Goal: Information Seeking & Learning: Learn about a topic

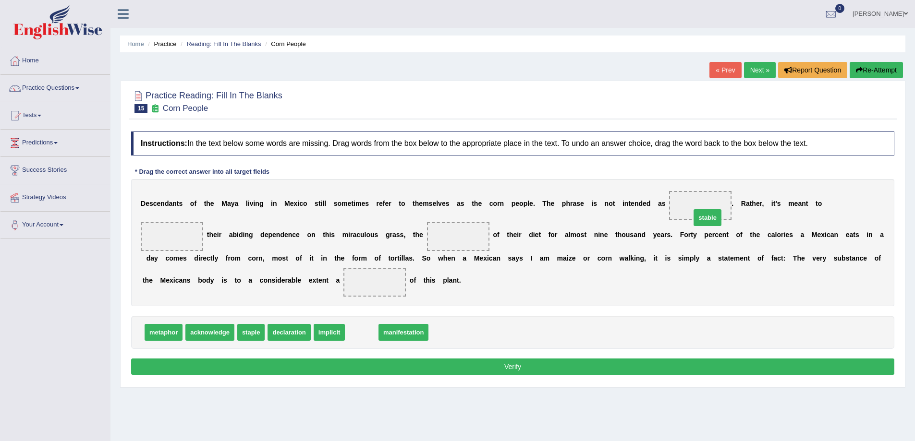
drag, startPoint x: 359, startPoint y: 330, endPoint x: 705, endPoint y: 213, distance: 365.4
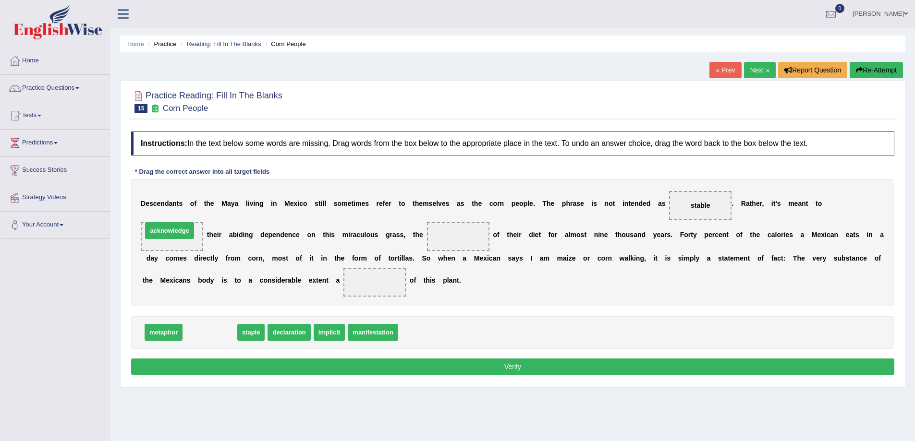
drag, startPoint x: 214, startPoint y: 338, endPoint x: 173, endPoint y: 236, distance: 109.5
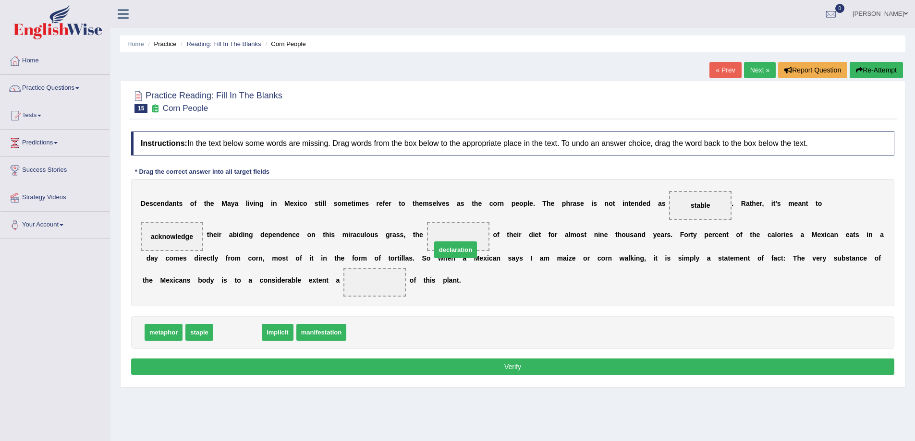
drag, startPoint x: 242, startPoint y: 337, endPoint x: 460, endPoint y: 255, distance: 233.1
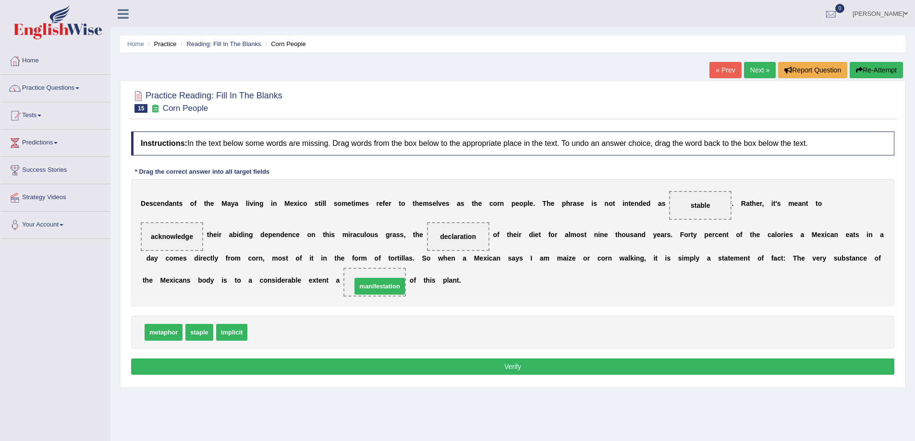
drag, startPoint x: 279, startPoint y: 334, endPoint x: 383, endPoint y: 288, distance: 113.9
click at [518, 367] on button "Verify" at bounding box center [512, 367] width 763 height 16
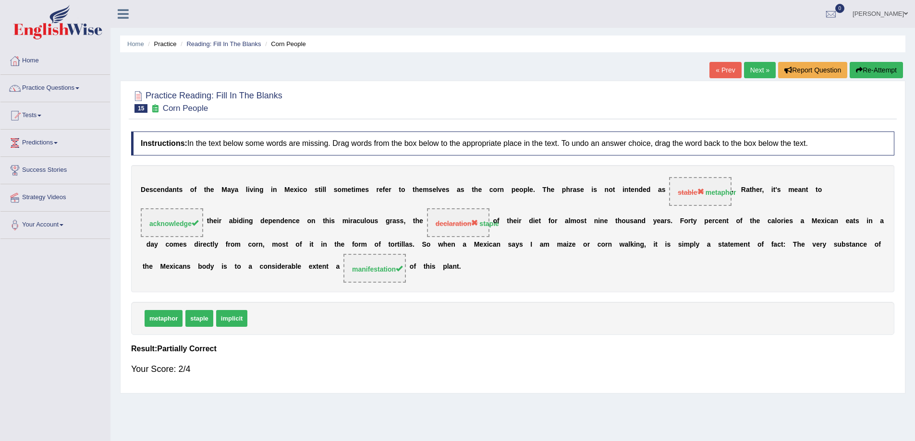
click at [754, 70] on link "Next »" at bounding box center [760, 70] width 32 height 16
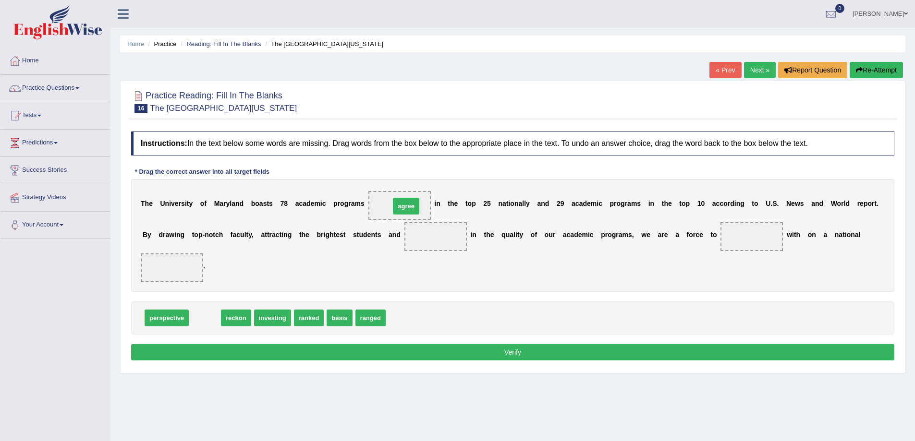
drag, startPoint x: 205, startPoint y: 319, endPoint x: 406, endPoint y: 207, distance: 230.2
drag, startPoint x: 206, startPoint y: 317, endPoint x: 438, endPoint y: 250, distance: 242.4
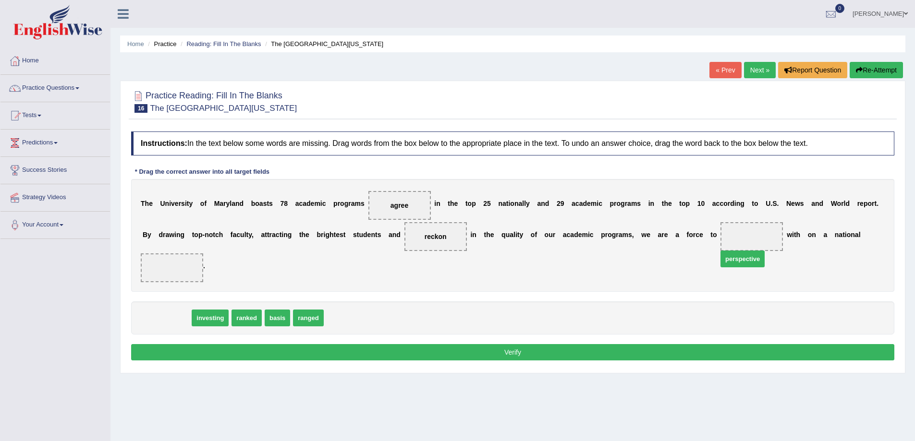
drag, startPoint x: 170, startPoint y: 316, endPoint x: 752, endPoint y: 255, distance: 584.8
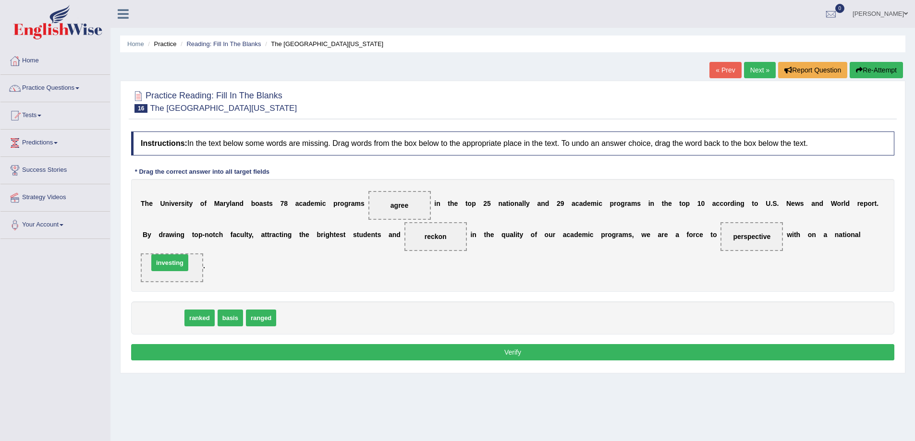
drag, startPoint x: 172, startPoint y: 323, endPoint x: 177, endPoint y: 263, distance: 60.7
click at [519, 354] on button "Verify" at bounding box center [512, 352] width 763 height 16
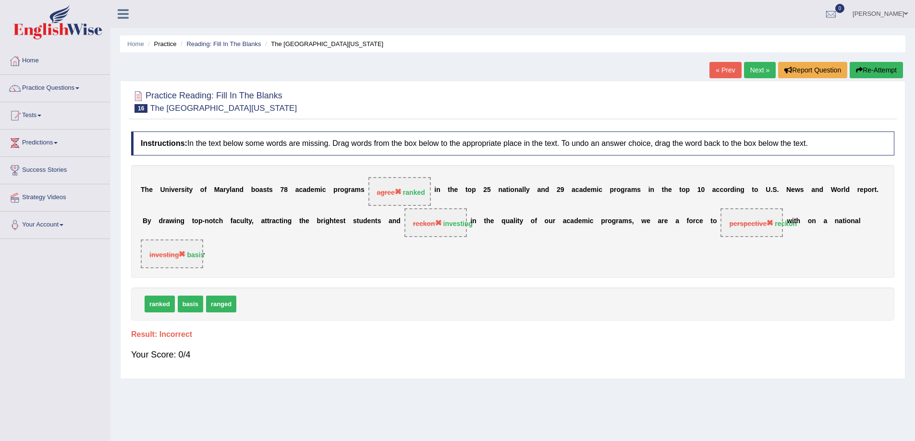
click at [752, 68] on link "Next »" at bounding box center [760, 70] width 32 height 16
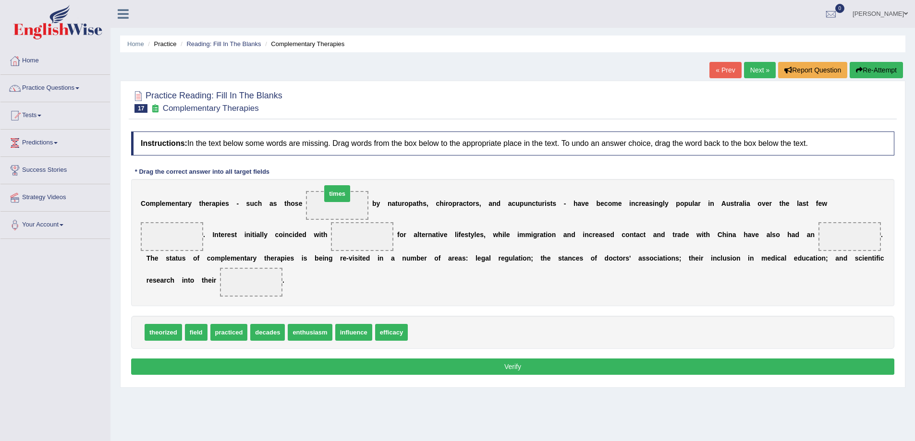
drag, startPoint x: 424, startPoint y: 334, endPoint x: 337, endPoint y: 195, distance: 163.5
drag, startPoint x: 263, startPoint y: 333, endPoint x: 158, endPoint y: 234, distance: 144.0
drag, startPoint x: 272, startPoint y: 337, endPoint x: 367, endPoint y: 220, distance: 150.5
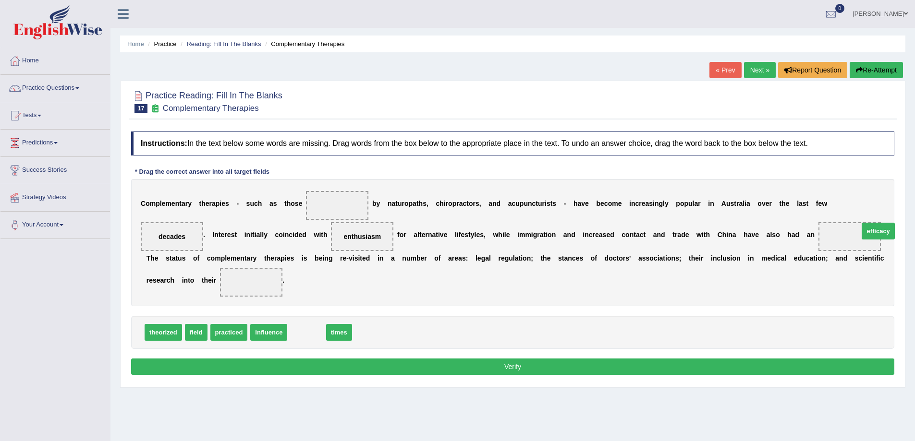
drag, startPoint x: 300, startPoint y: 329, endPoint x: 872, endPoint y: 228, distance: 580.4
drag, startPoint x: 193, startPoint y: 336, endPoint x: 258, endPoint y: 296, distance: 76.4
click at [506, 367] on button "Verify" at bounding box center [512, 367] width 763 height 16
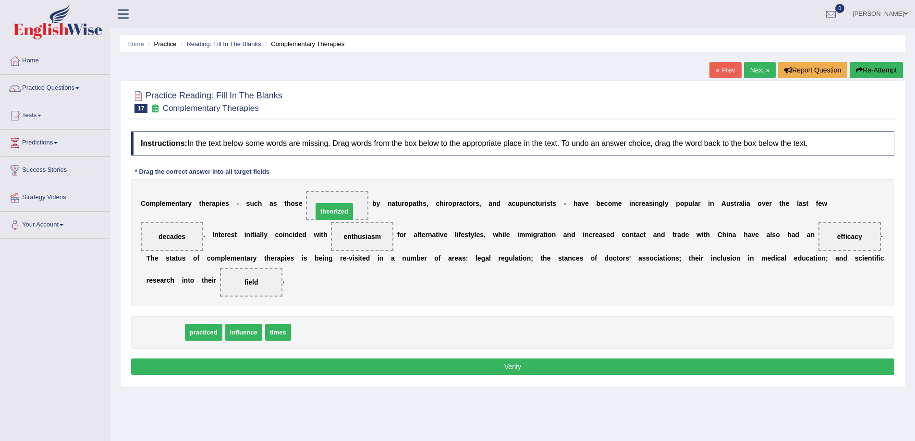
drag, startPoint x: 158, startPoint y: 339, endPoint x: 329, endPoint y: 218, distance: 209.4
drag, startPoint x: 454, startPoint y: 289, endPoint x: 5, endPoint y: 269, distance: 449.4
drag, startPoint x: 342, startPoint y: 208, endPoint x: 275, endPoint y: 332, distance: 141.4
click at [308, 365] on span "theorized" at bounding box center [306, 363] width 39 height 17
drag, startPoint x: 330, startPoint y: 205, endPoint x: 265, endPoint y: 341, distance: 150.8
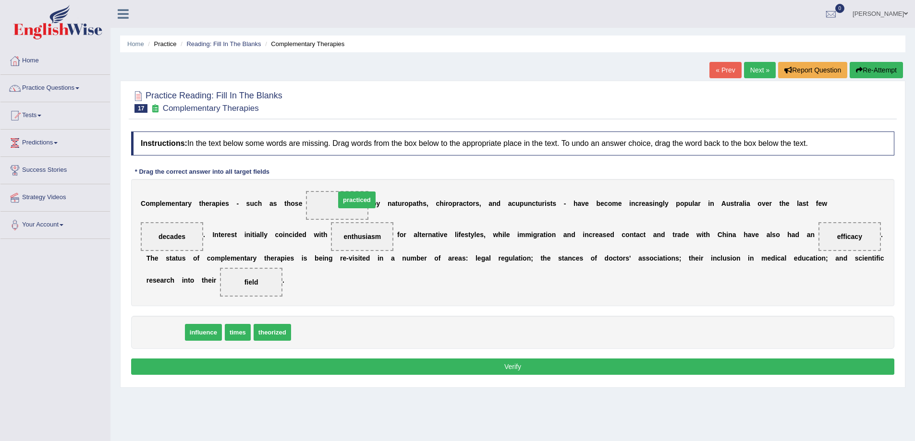
drag, startPoint x: 160, startPoint y: 334, endPoint x: 339, endPoint y: 201, distance: 223.1
click at [510, 365] on button "Verify" at bounding box center [512, 367] width 763 height 16
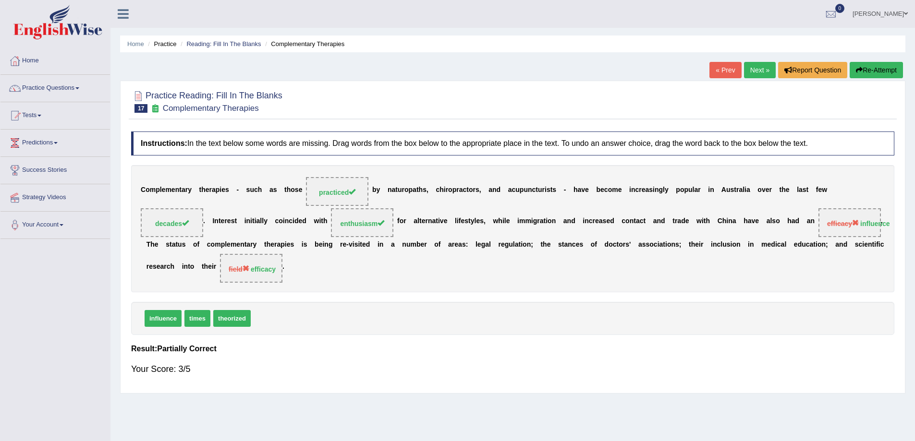
click at [750, 69] on link "Next »" at bounding box center [760, 70] width 32 height 16
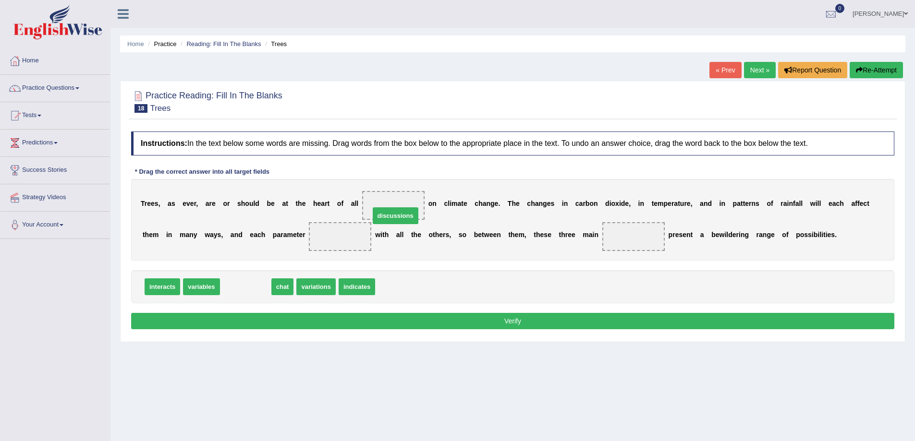
drag, startPoint x: 231, startPoint y: 285, endPoint x: 380, endPoint y: 207, distance: 167.7
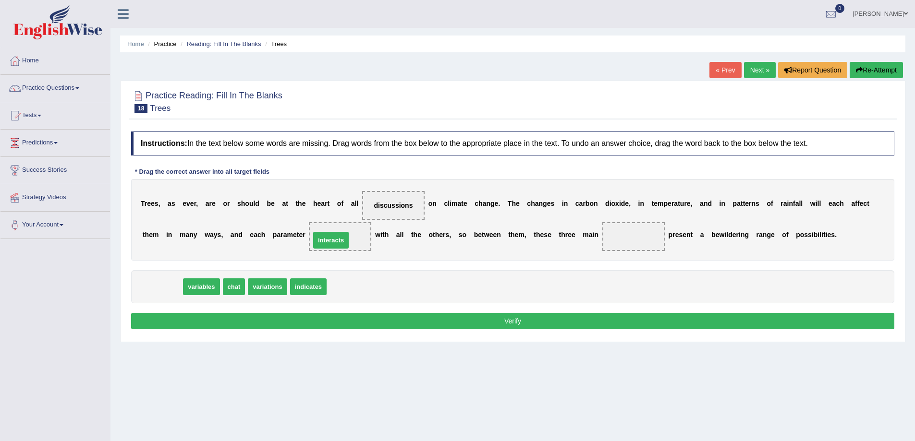
drag, startPoint x: 166, startPoint y: 287, endPoint x: 335, endPoint y: 240, distance: 175.9
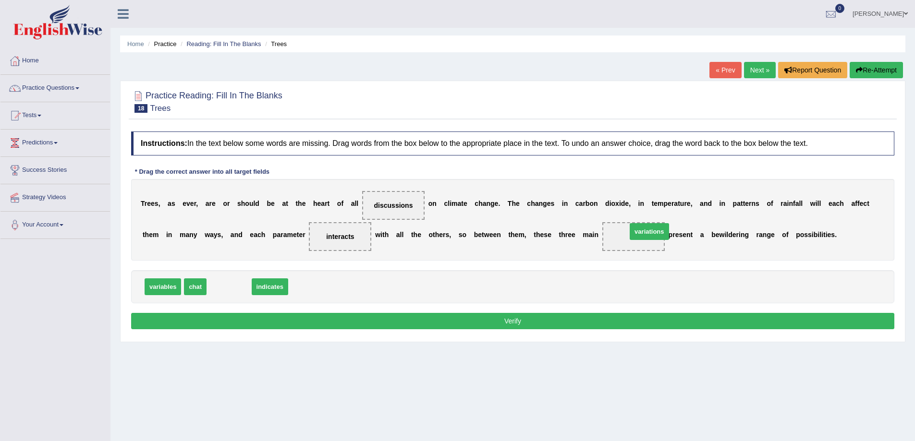
drag, startPoint x: 226, startPoint y: 286, endPoint x: 646, endPoint y: 229, distance: 424.0
click at [491, 325] on button "Verify" at bounding box center [512, 321] width 763 height 16
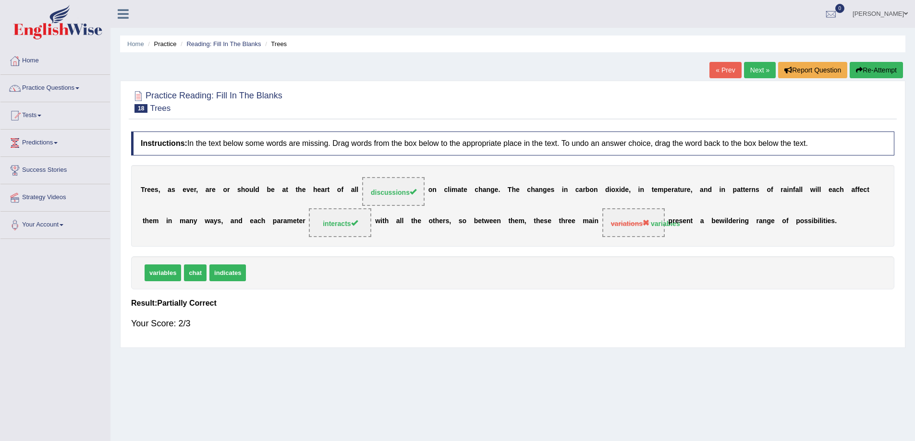
click at [760, 71] on link "Next »" at bounding box center [760, 70] width 32 height 16
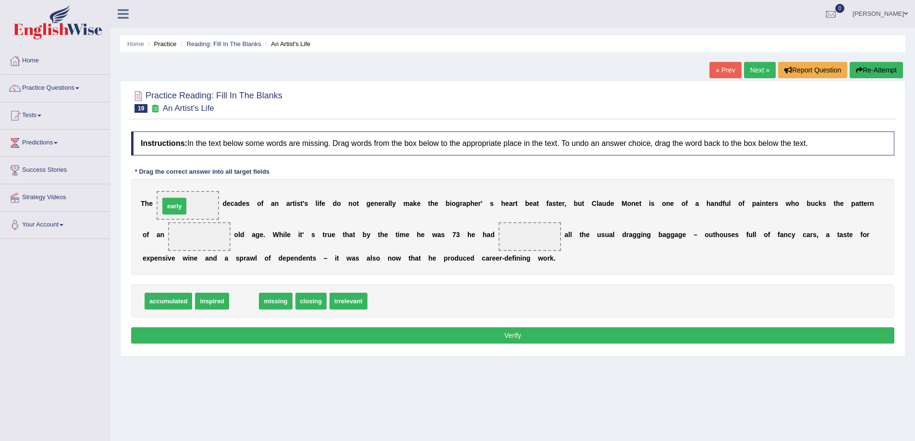
drag, startPoint x: 247, startPoint y: 305, endPoint x: 177, endPoint y: 210, distance: 117.8
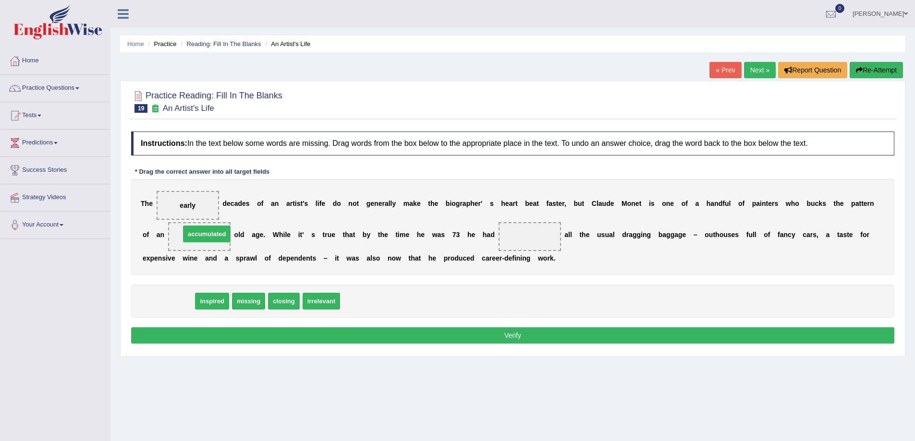
drag, startPoint x: 164, startPoint y: 301, endPoint x: 202, endPoint y: 234, distance: 77.4
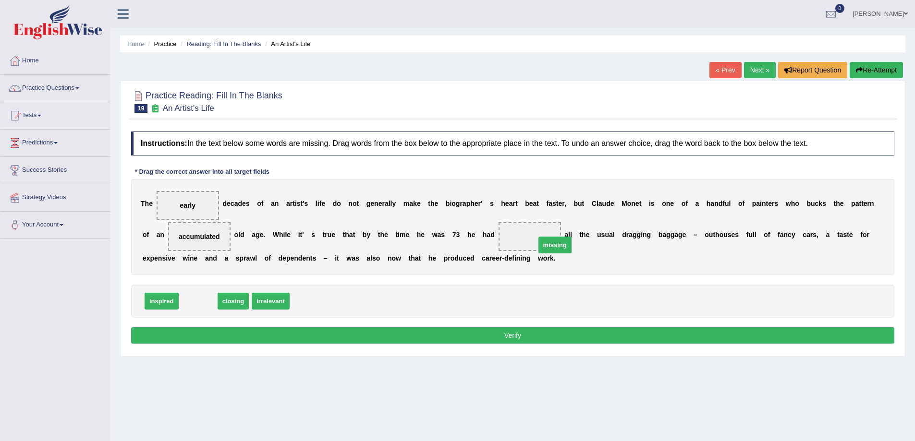
drag, startPoint x: 190, startPoint y: 305, endPoint x: 547, endPoint y: 249, distance: 361.2
click at [509, 334] on button "Verify" at bounding box center [512, 335] width 763 height 16
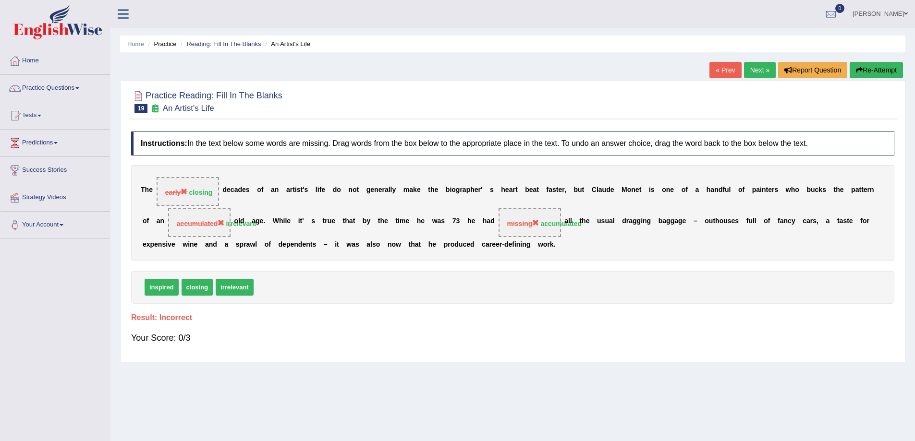
click at [759, 69] on link "Next »" at bounding box center [760, 70] width 32 height 16
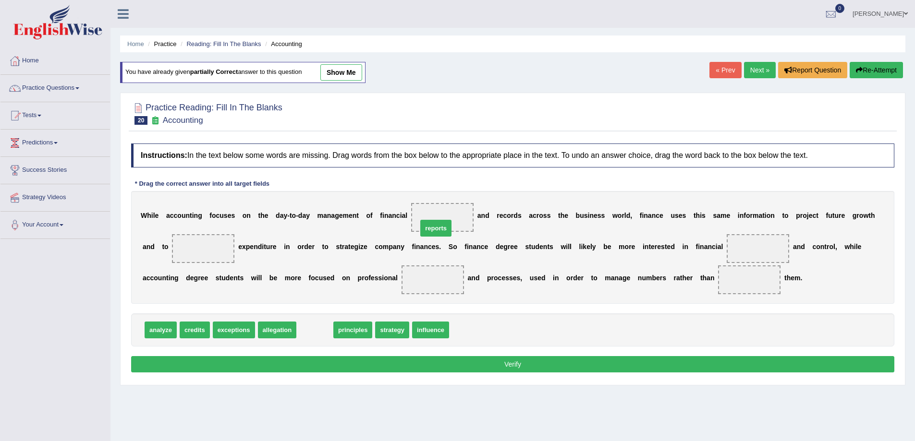
drag, startPoint x: 315, startPoint y: 331, endPoint x: 440, endPoint y: 220, distance: 167.7
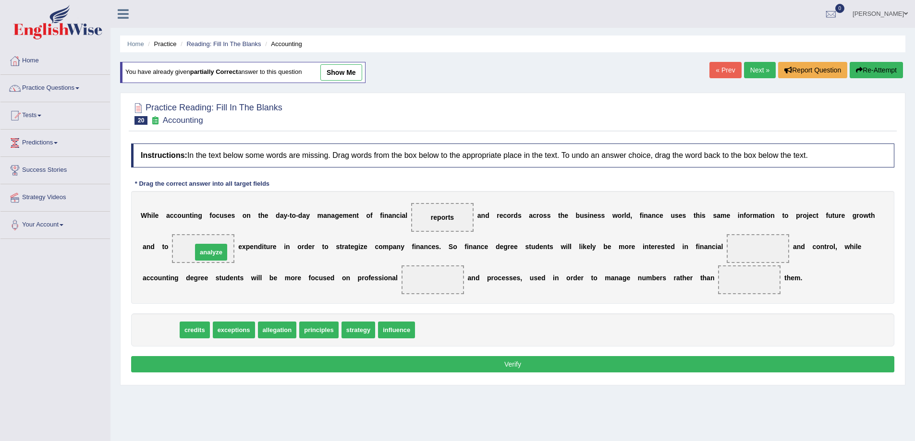
drag, startPoint x: 158, startPoint y: 326, endPoint x: 203, endPoint y: 239, distance: 98.1
drag, startPoint x: 153, startPoint y: 329, endPoint x: 752, endPoint y: 251, distance: 603.4
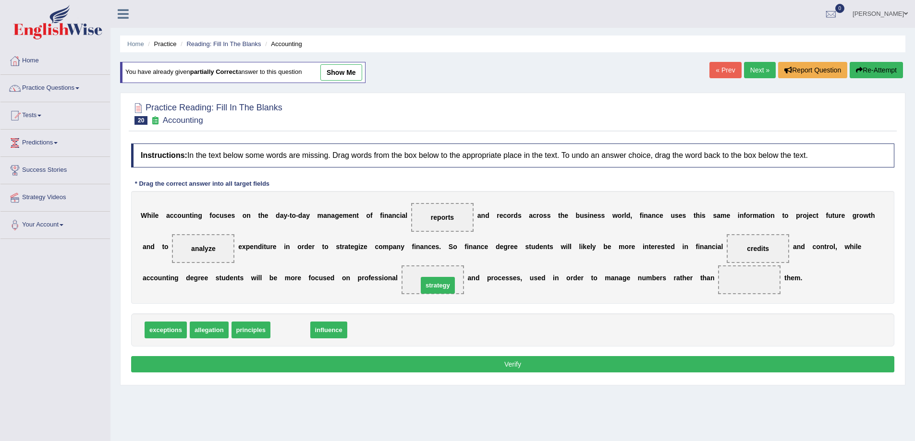
drag, startPoint x: 282, startPoint y: 332, endPoint x: 430, endPoint y: 288, distance: 154.0
click at [206, 328] on span "allegation" at bounding box center [209, 330] width 39 height 17
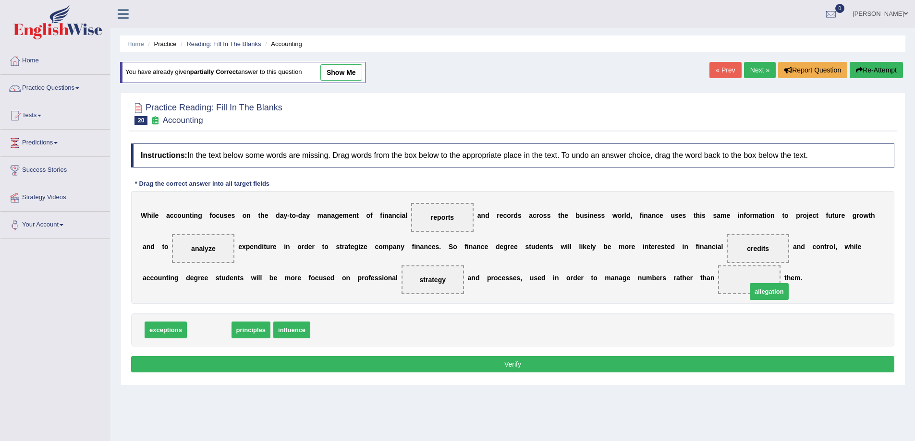
drag, startPoint x: 209, startPoint y: 331, endPoint x: 756, endPoint y: 282, distance: 549.2
click at [507, 363] on button "Verify" at bounding box center [512, 364] width 763 height 16
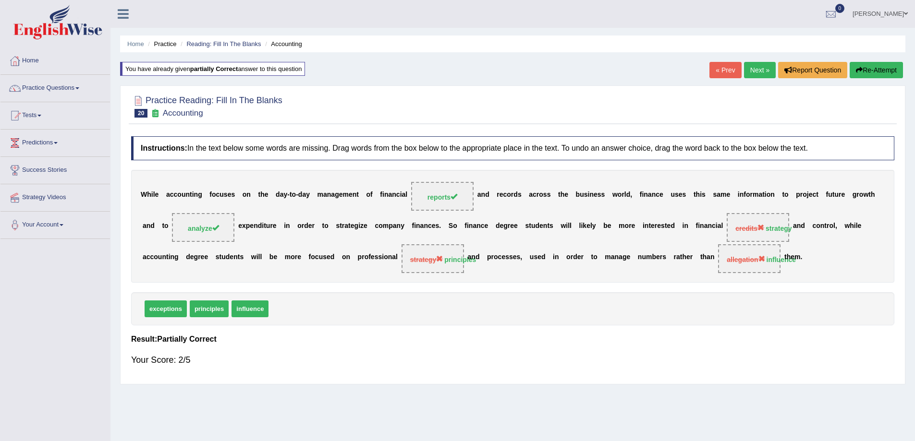
click at [759, 69] on link "Next »" at bounding box center [760, 70] width 32 height 16
